Goal: Information Seeking & Learning: Learn about a topic

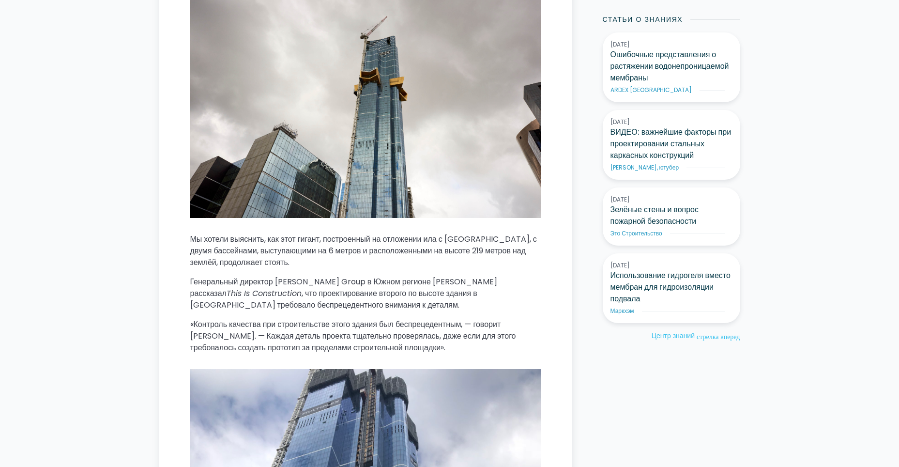
scroll to position [968, 0]
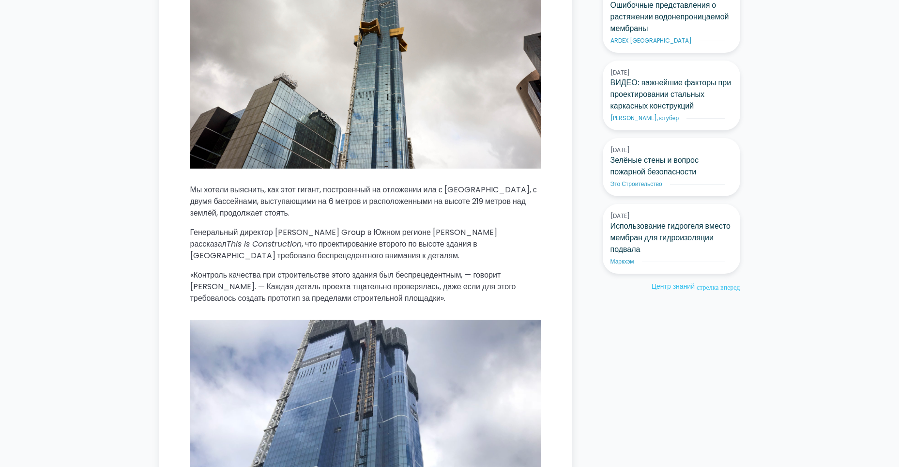
click at [536, 249] on p "Генеральный директор [PERSON_NAME] Group в Южном регионе [PERSON_NAME] рассказа…" at bounding box center [365, 244] width 351 height 35
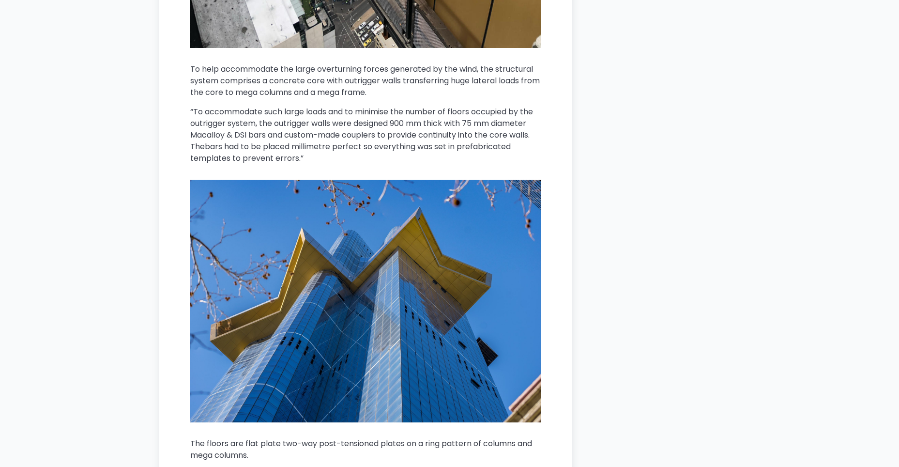
scroll to position [4454, 0]
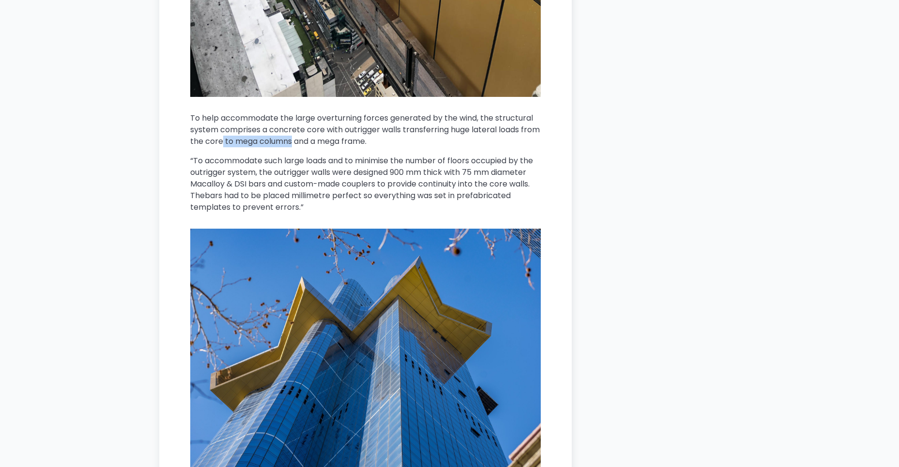
drag, startPoint x: 304, startPoint y: 115, endPoint x: 243, endPoint y: 118, distance: 61.1
click at [243, 118] on ya-tr-span "To help accommodate the large overturning forces generated by the wind, the str…" at bounding box center [365, 129] width 350 height 34
copy ya-tr-span "to mega columns"
